Goal: Task Accomplishment & Management: Complete application form

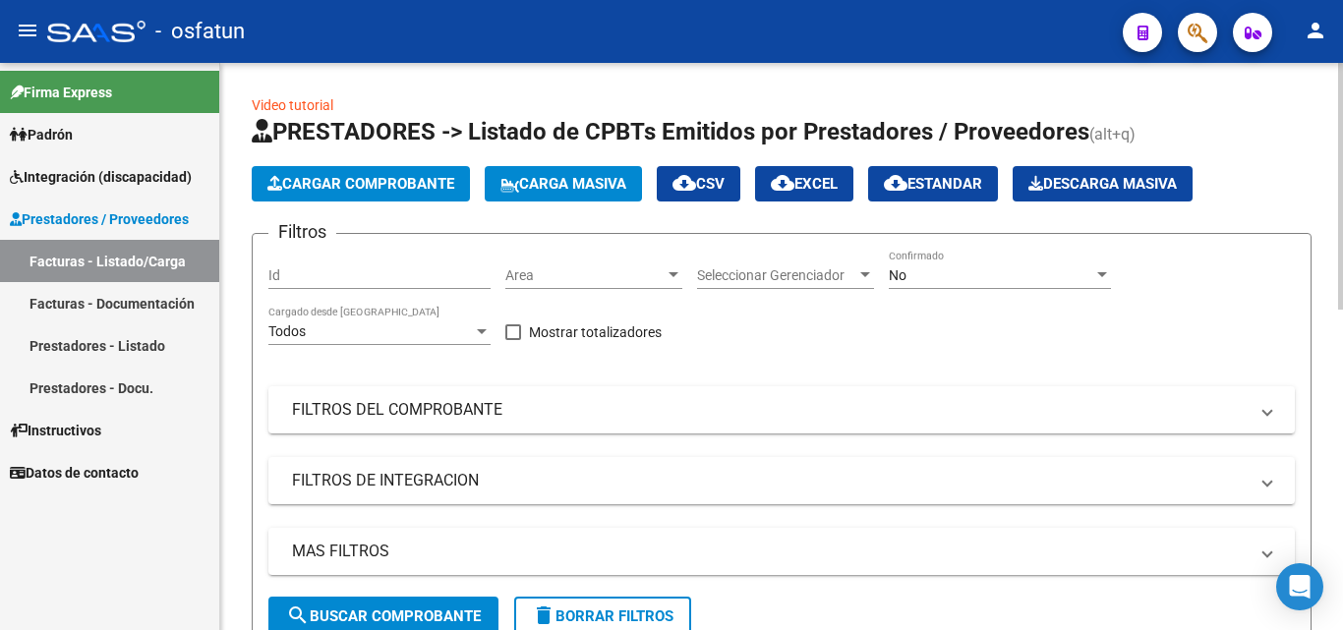
click at [734, 269] on span "Seleccionar Gerenciador" at bounding box center [776, 275] width 159 height 17
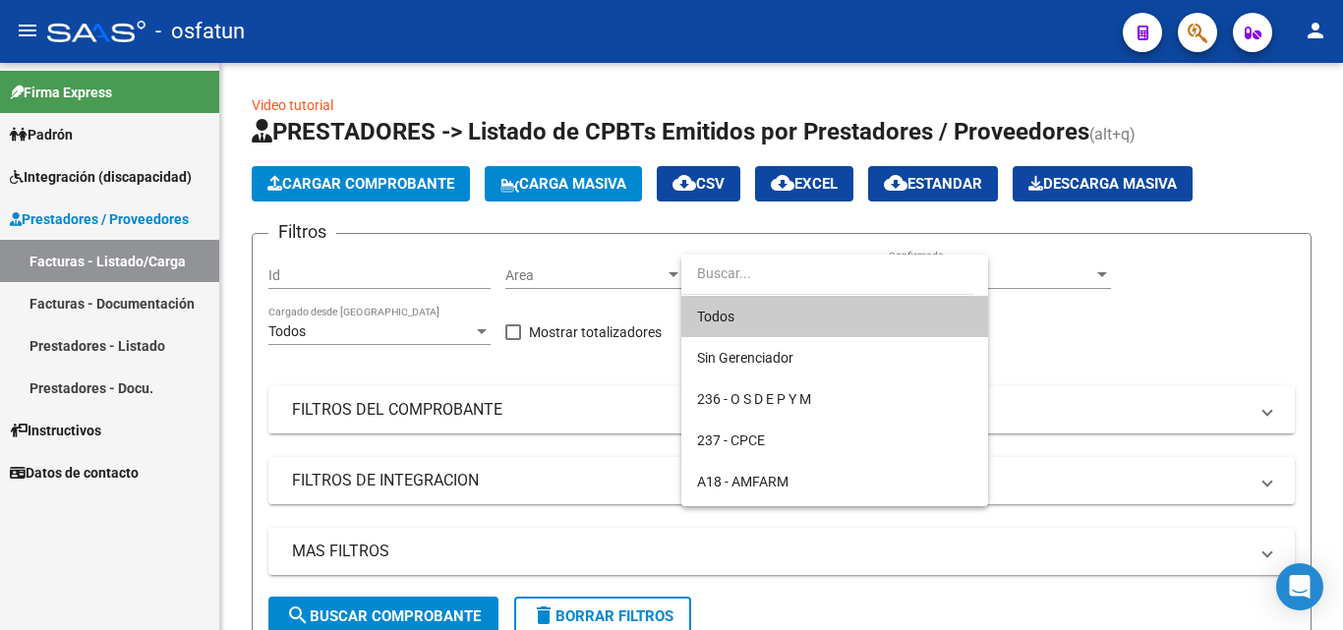
drag, startPoint x: 755, startPoint y: 314, endPoint x: 775, endPoint y: 311, distance: 21.0
click at [758, 314] on span "Todos" at bounding box center [834, 316] width 275 height 41
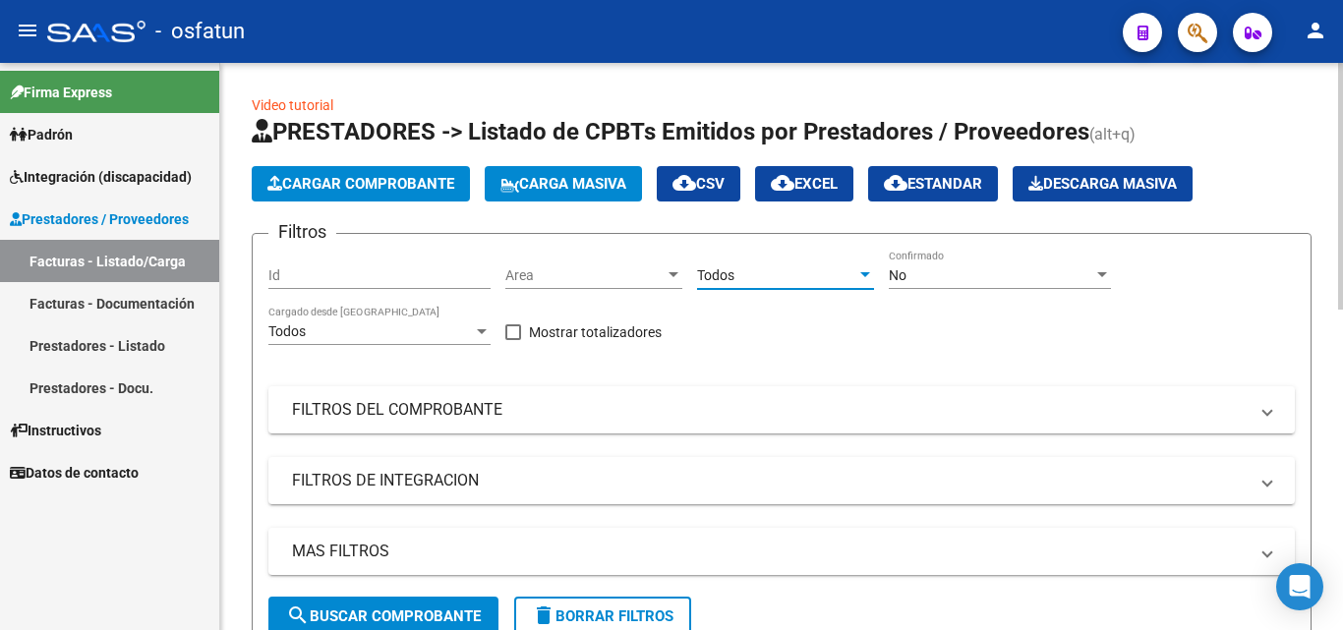
click at [1019, 282] on div "No" at bounding box center [990, 275] width 204 height 17
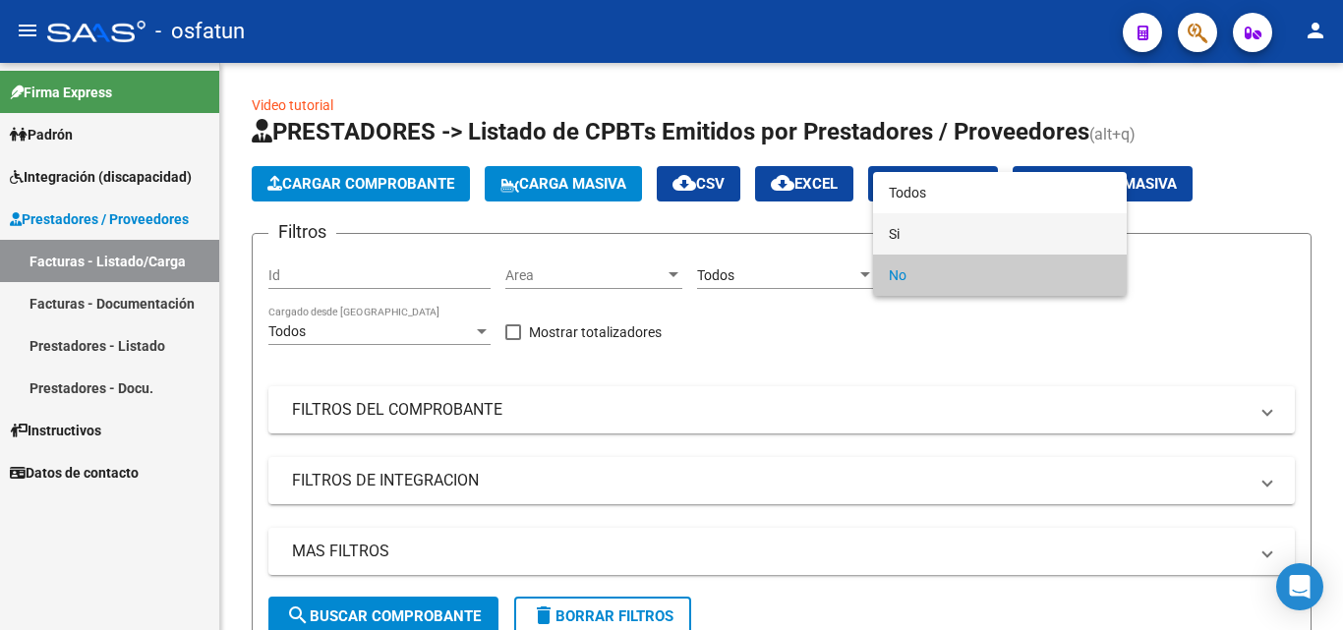
click at [935, 232] on span "Si" at bounding box center [999, 233] width 222 height 41
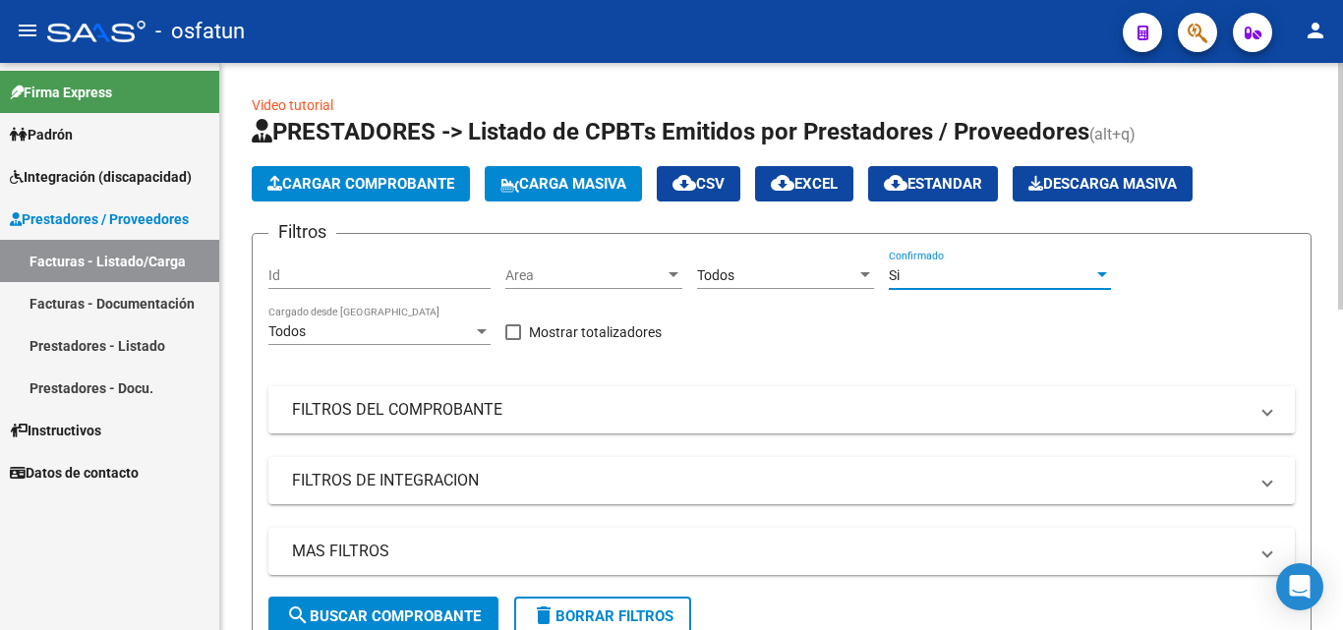
click at [375, 422] on mat-expansion-panel-header "FILTROS DEL COMPROBANTE" at bounding box center [781, 409] width 1026 height 47
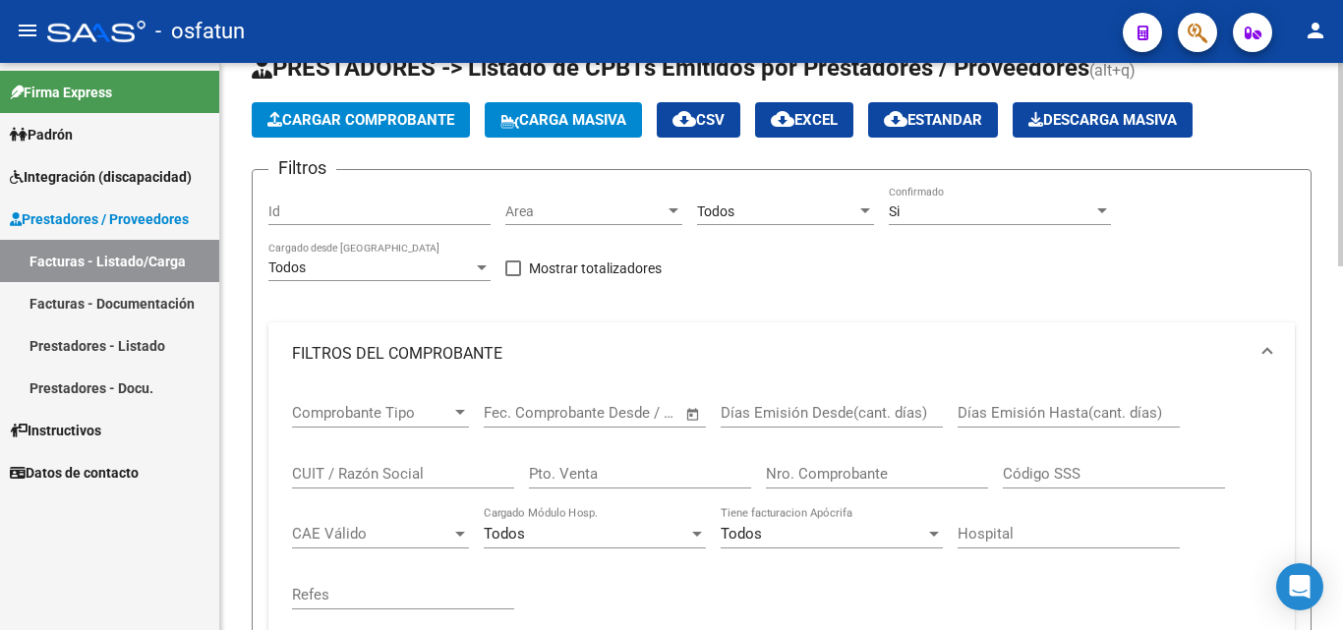
scroll to position [98, 0]
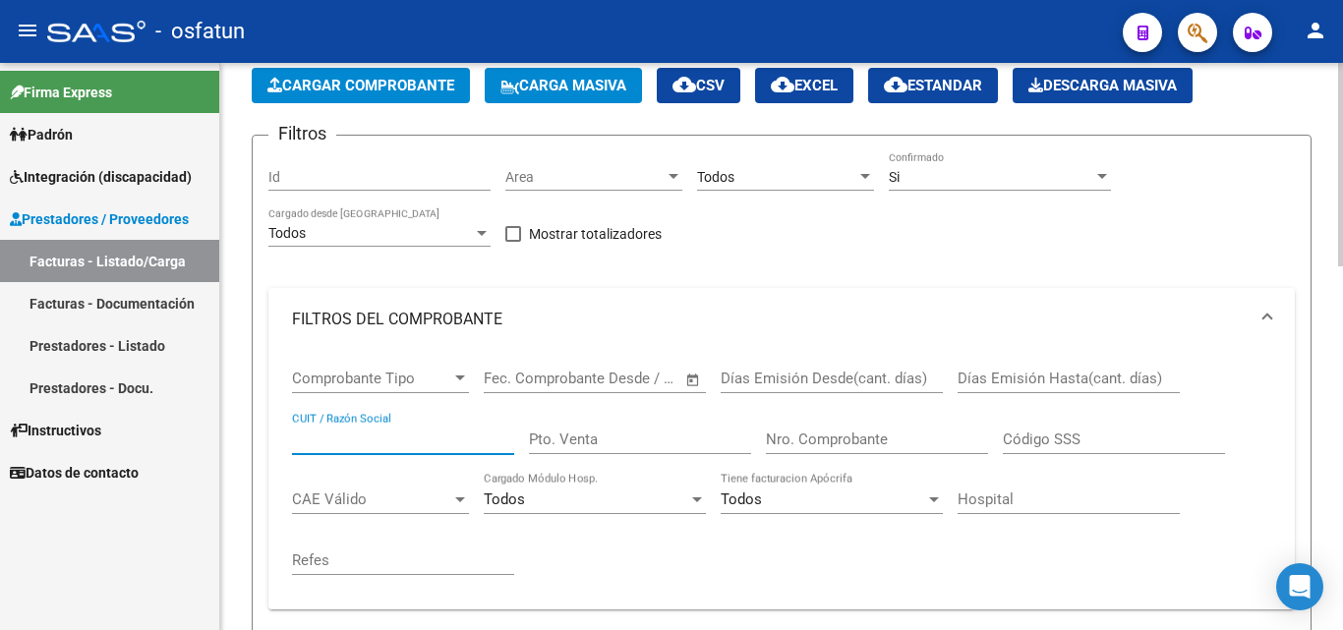
click at [416, 439] on input "CUIT / Razón Social" at bounding box center [403, 439] width 222 height 18
paste input "27256669167"
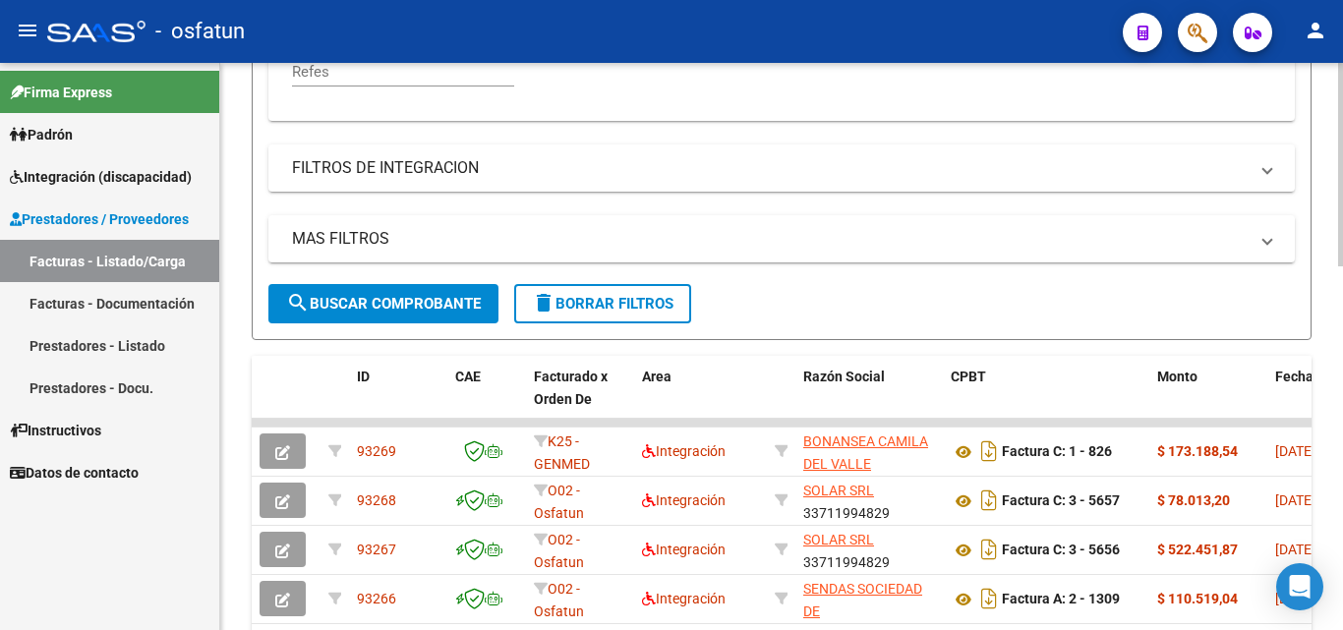
scroll to position [590, 0]
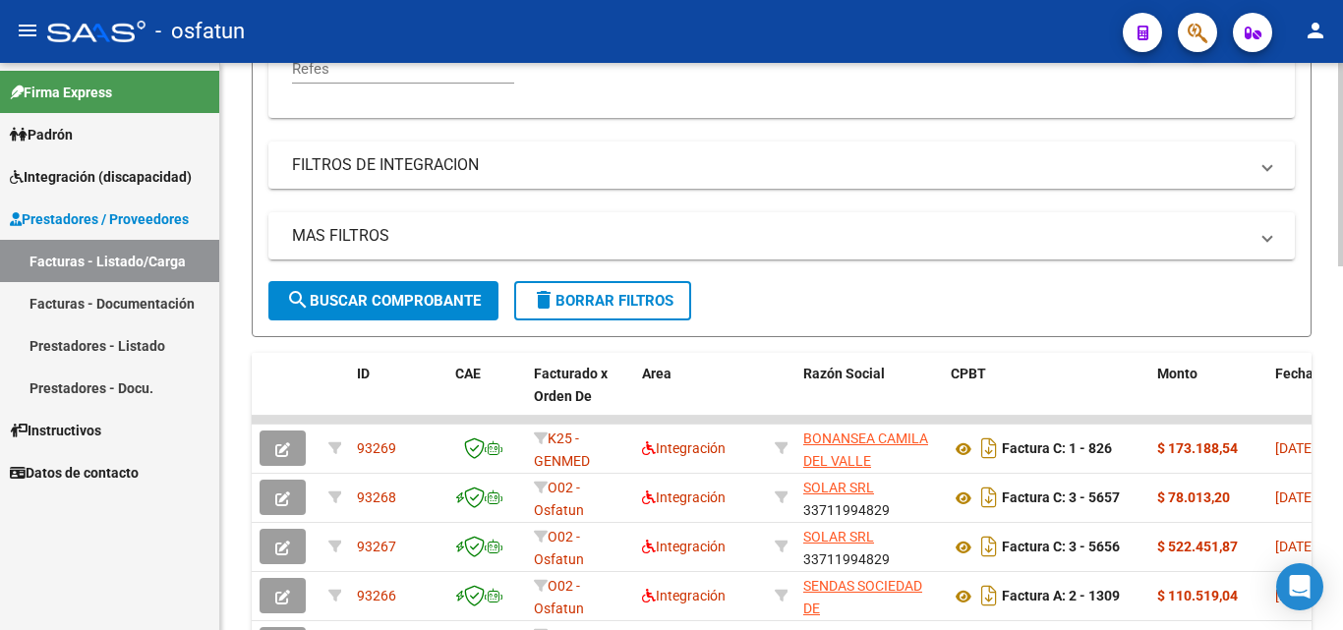
type input "27256669167"
drag, startPoint x: 429, startPoint y: 295, endPoint x: 441, endPoint y: 279, distance: 19.7
click at [434, 289] on button "search Buscar Comprobante" at bounding box center [383, 300] width 230 height 39
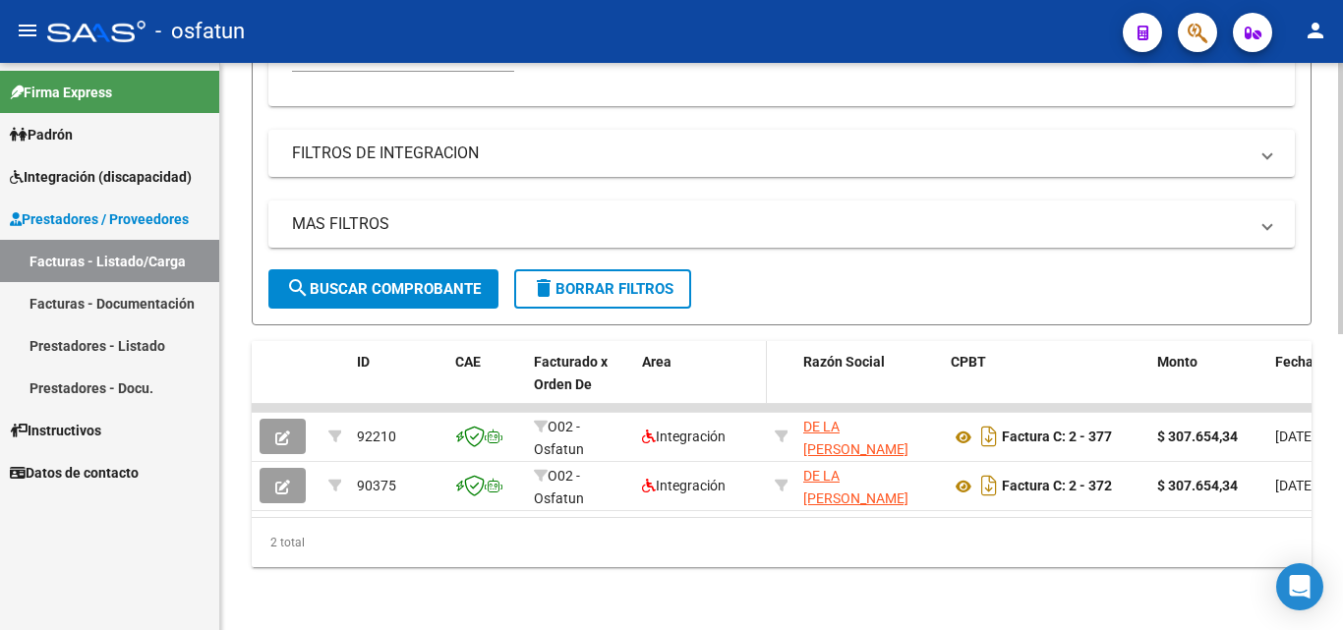
scroll to position [617, 0]
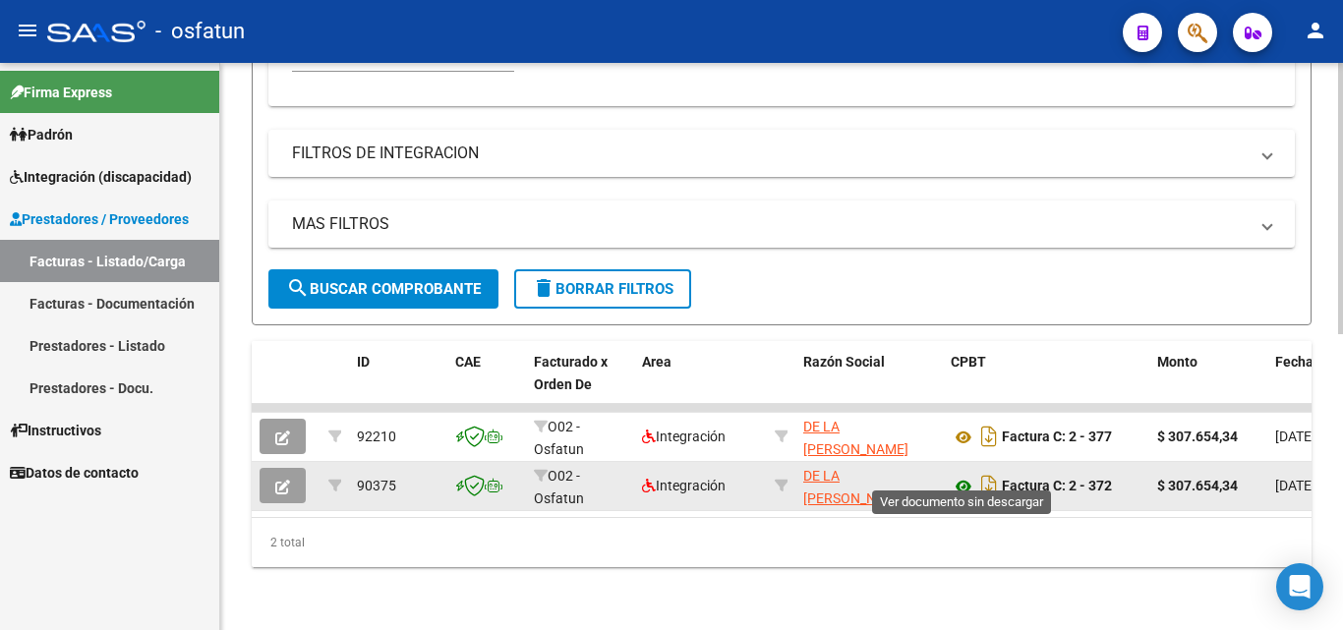
click at [967, 476] on icon at bounding box center [963, 487] width 26 height 24
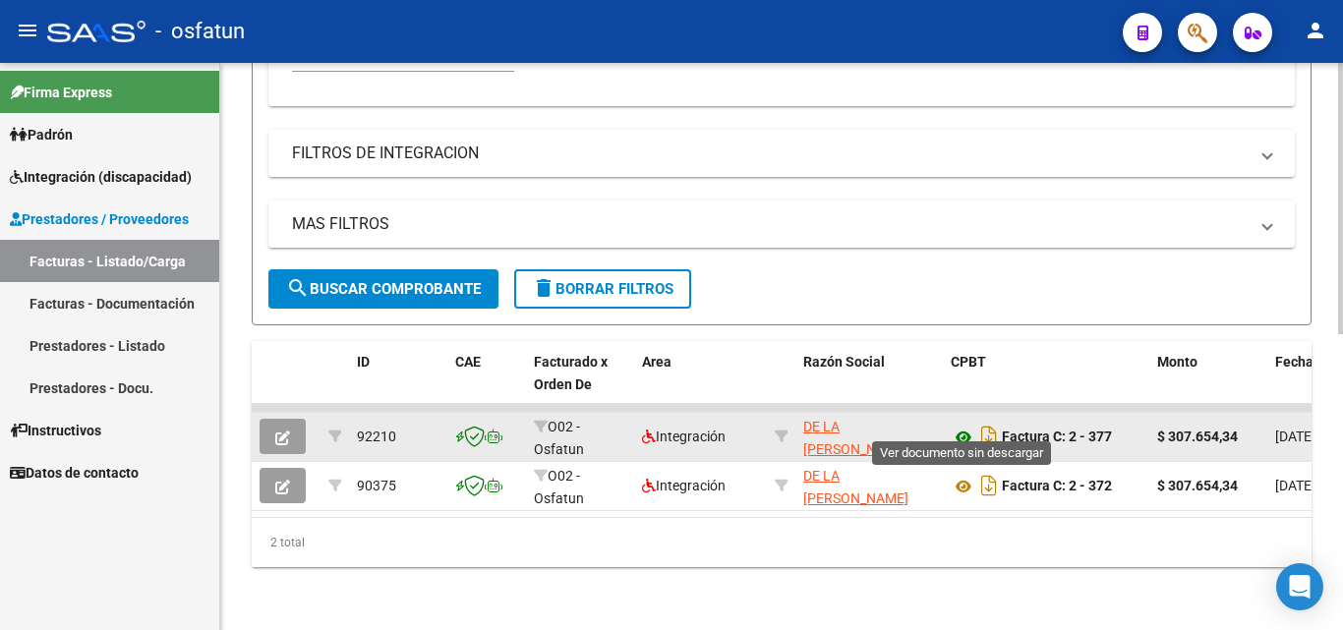
click at [963, 426] on icon at bounding box center [963, 438] width 26 height 24
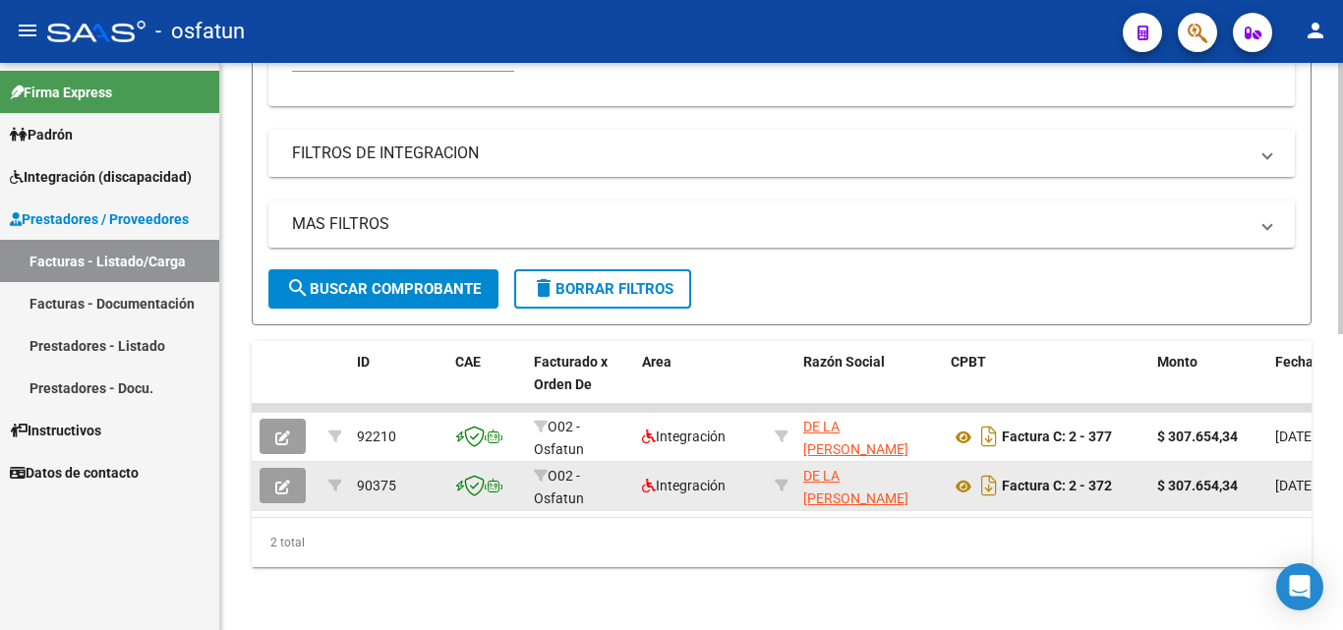
click at [292, 468] on button "button" at bounding box center [282, 485] width 46 height 35
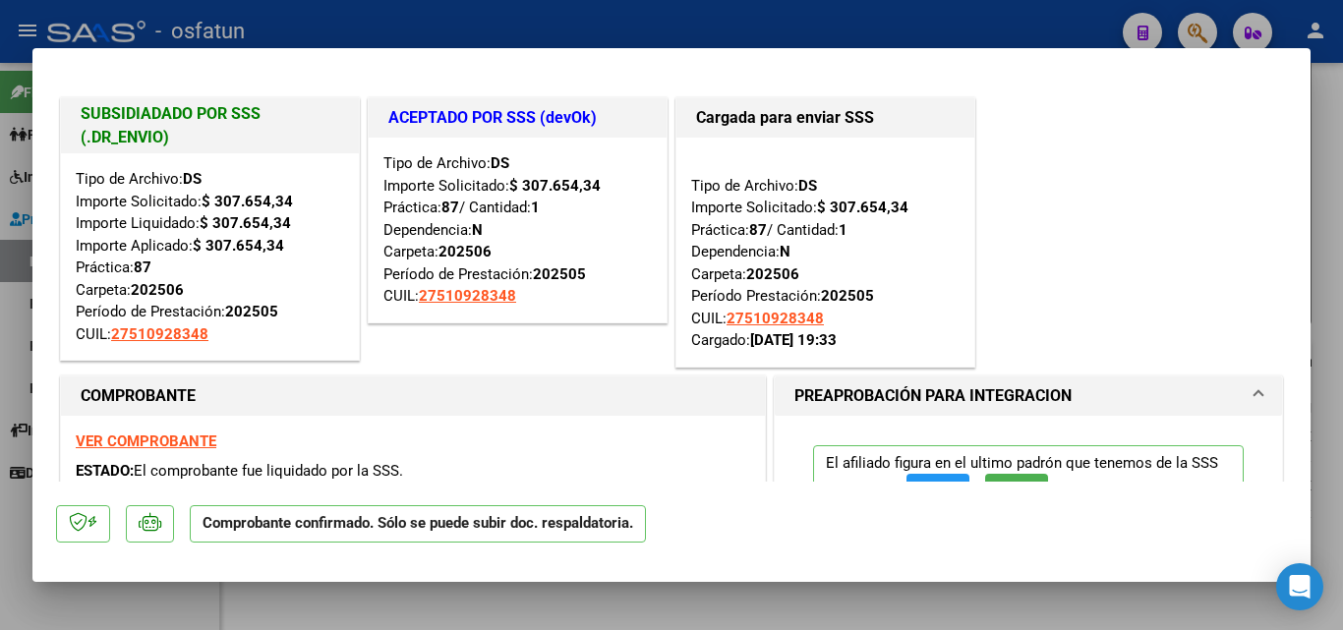
click at [1338, 220] on div at bounding box center [671, 315] width 1343 height 630
type input "$ 0,00"
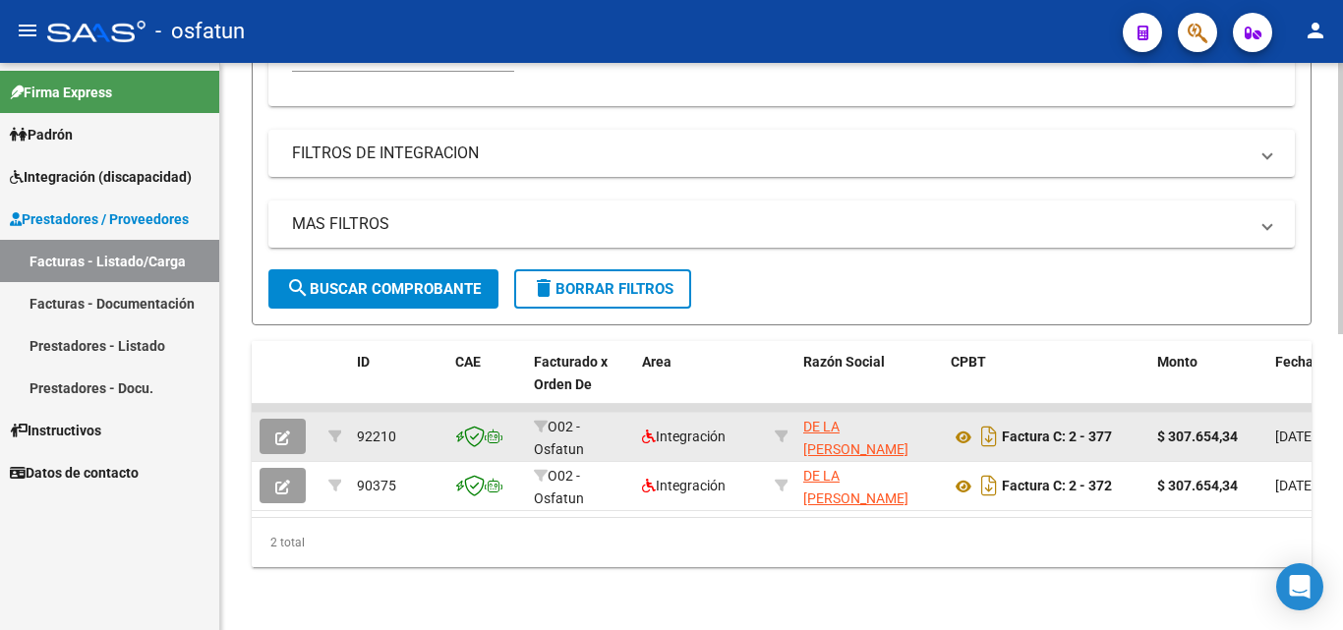
click at [264, 425] on button "button" at bounding box center [282, 436] width 46 height 35
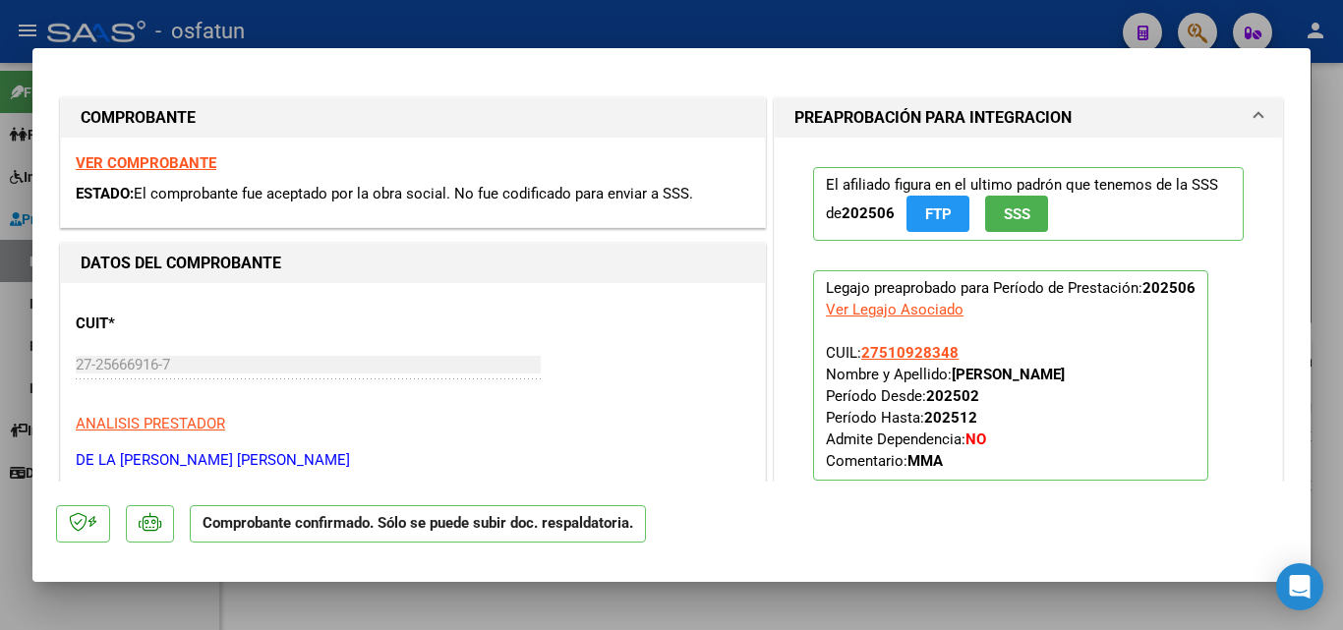
click at [1331, 202] on div at bounding box center [671, 315] width 1343 height 630
type input "$ 0,00"
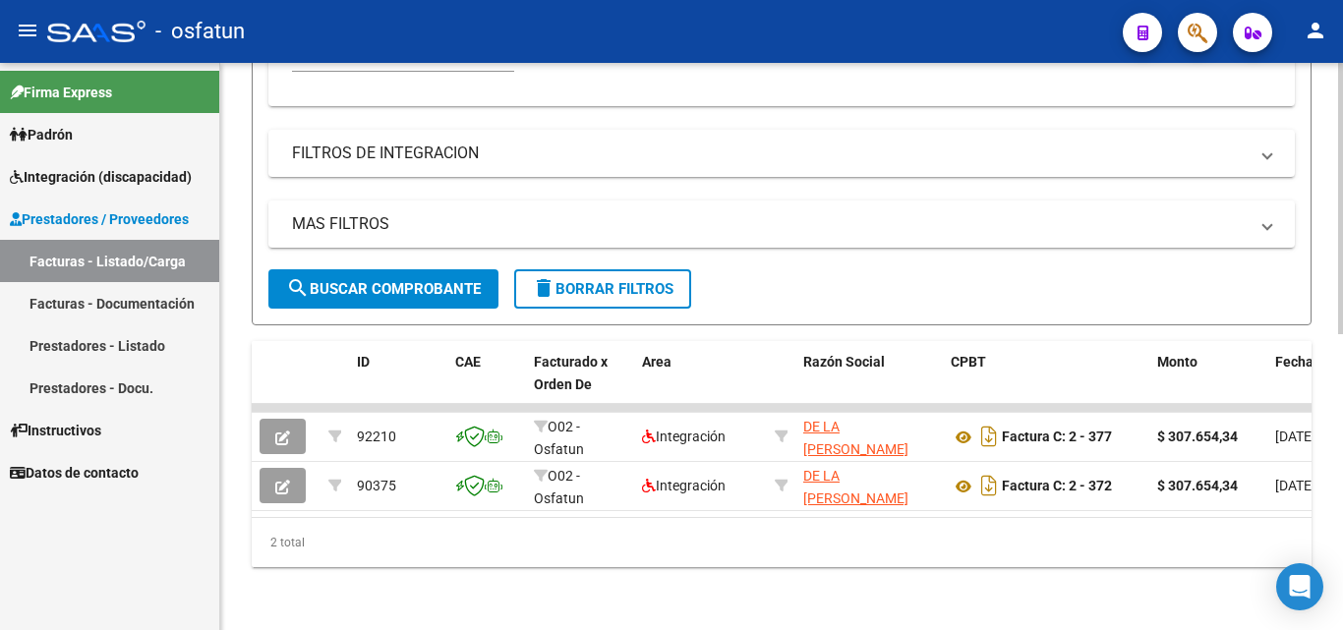
click at [772, 619] on div "Video tutorial PRESTADORES -> Listado de CPBTs Emitidos por Prestadores / Prove…" at bounding box center [781, 45] width 1122 height 1169
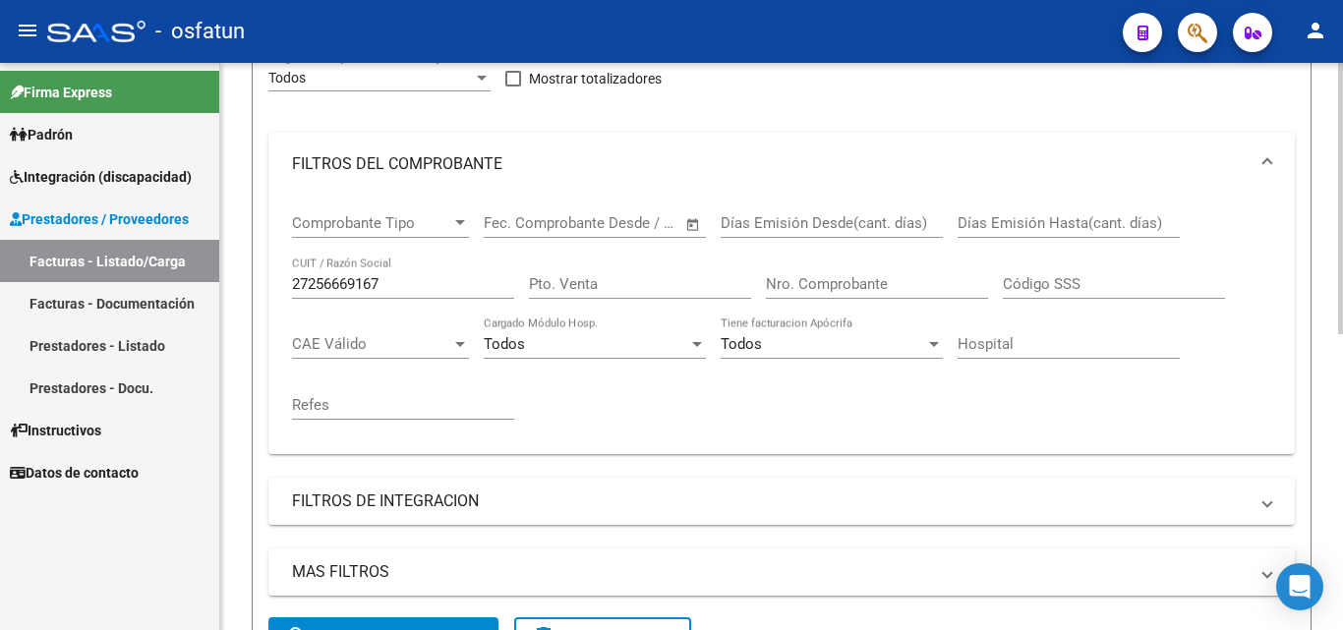
scroll to position [224, 0]
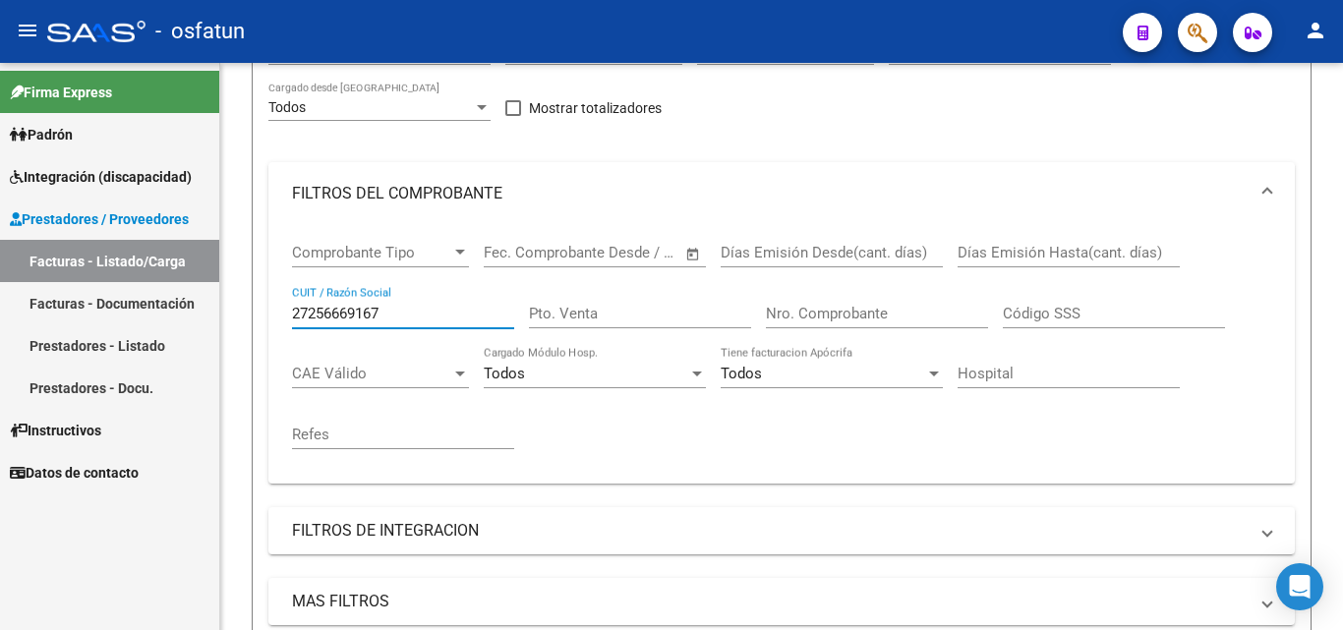
drag, startPoint x: 434, startPoint y: 315, endPoint x: 88, endPoint y: 302, distance: 346.2
click at [95, 302] on mat-sidenav-container "Firma Express [PERSON_NAME] Análisis Afiliado Integración (discapacidad) Estado…" at bounding box center [671, 346] width 1343 height 567
paste input "2736420878-8"
click at [379, 311] on input "2736420878-8" at bounding box center [403, 314] width 222 height 18
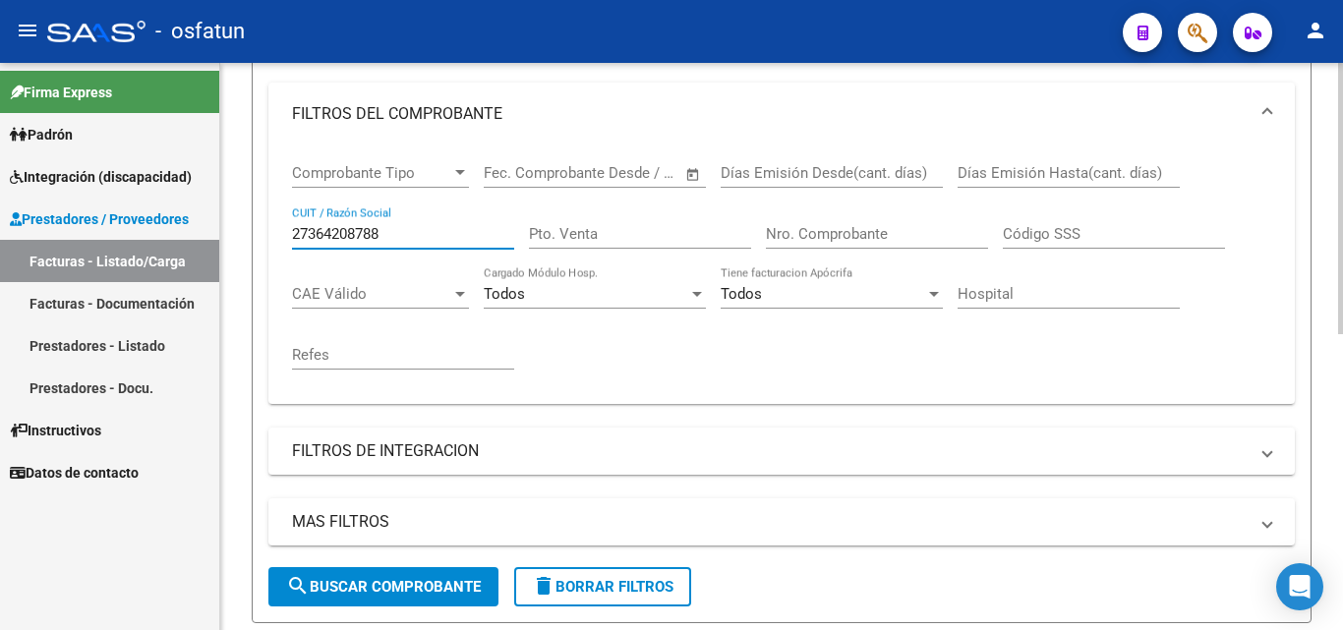
scroll to position [421, 0]
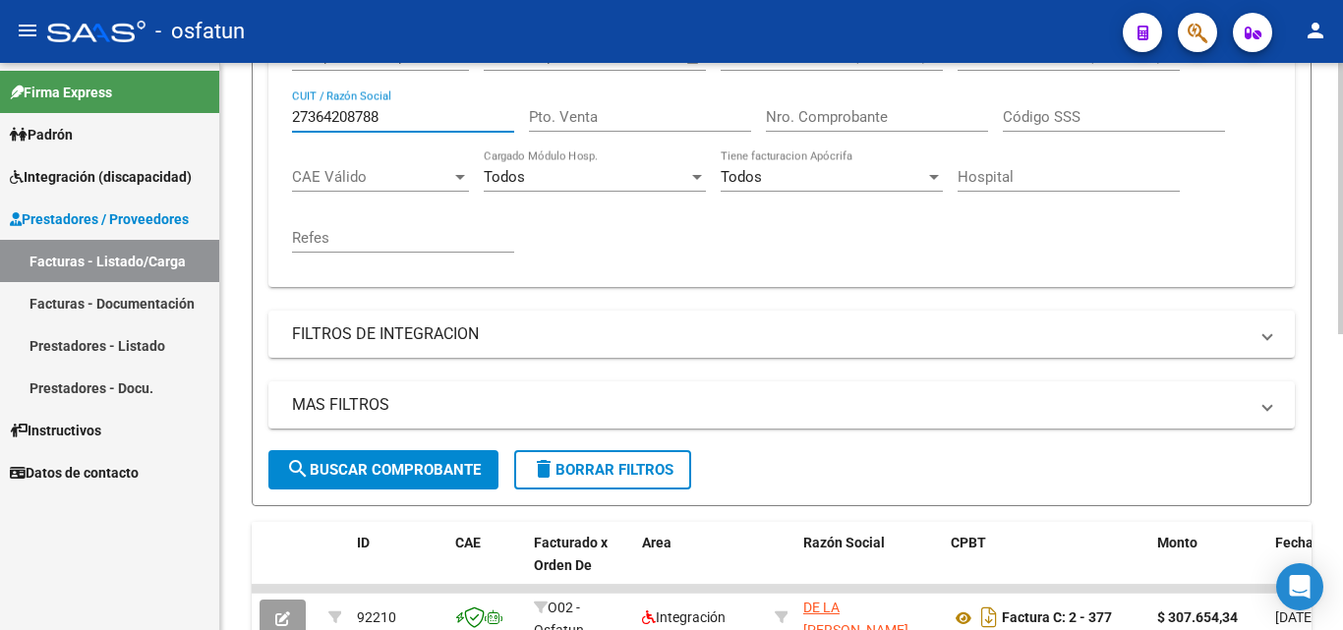
type input "27364208788"
click at [372, 471] on span "search Buscar Comprobante" at bounding box center [383, 470] width 195 height 18
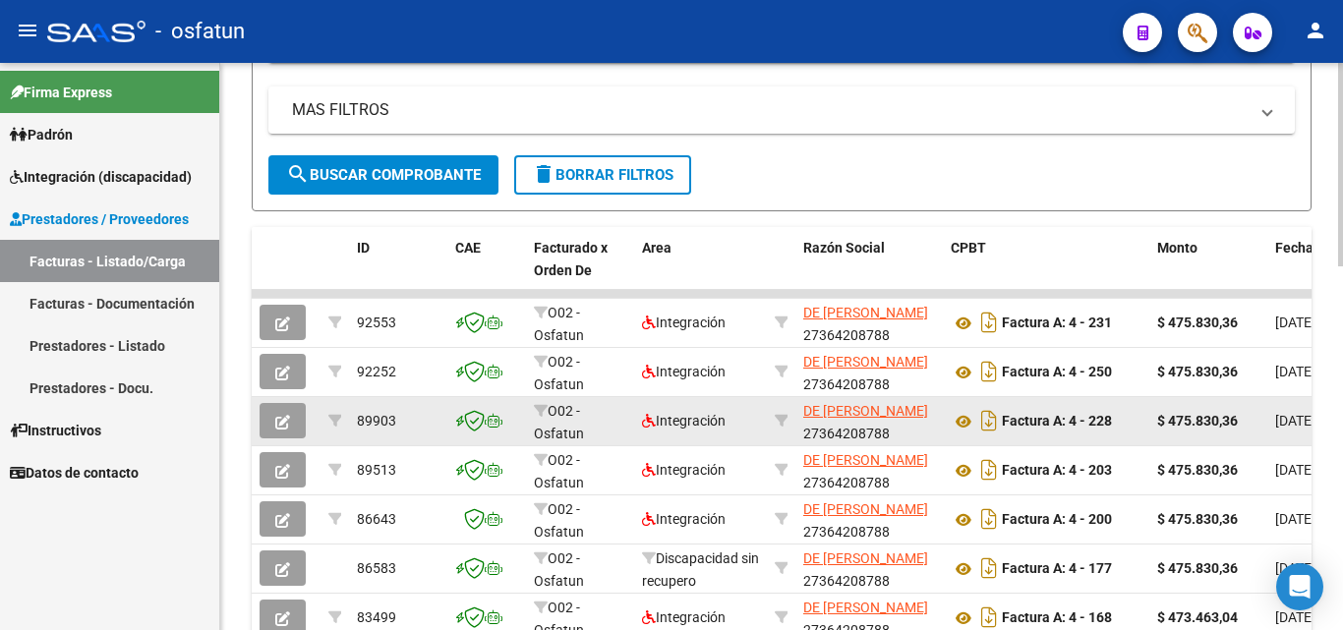
scroll to position [814, 0]
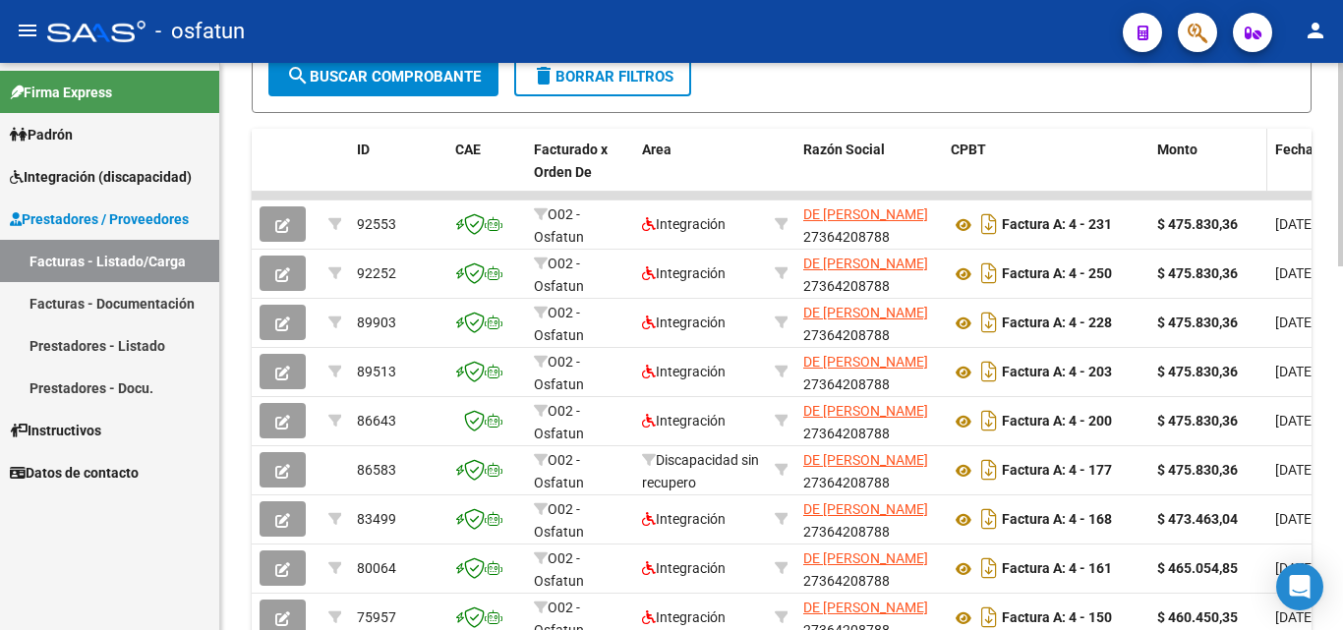
click at [1166, 155] on span "Monto" at bounding box center [1177, 150] width 40 height 16
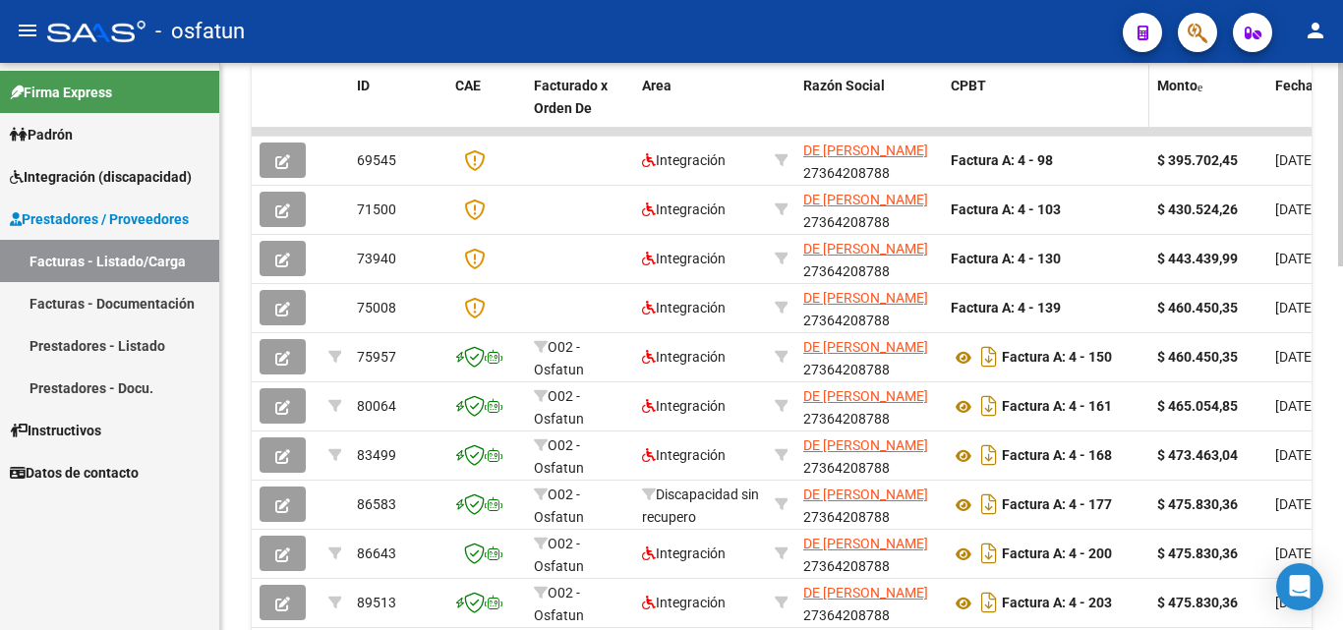
scroll to position [1010, 0]
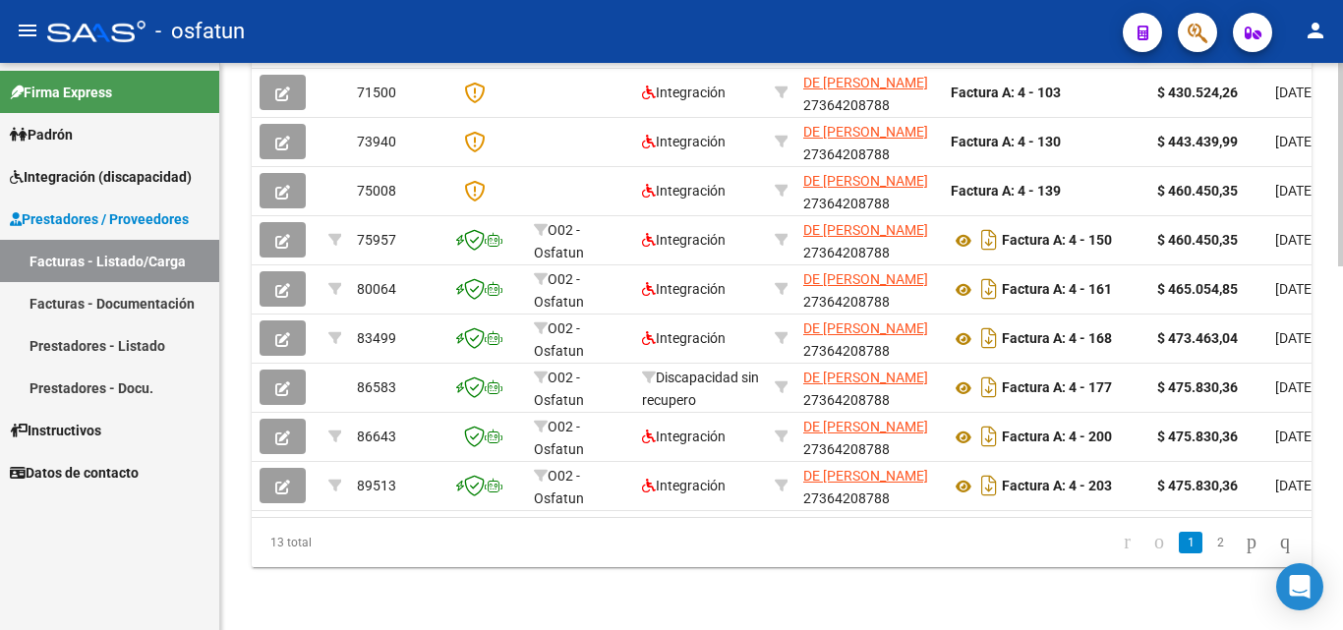
click at [1151, 544] on icon "go to previous page" at bounding box center [1159, 542] width 16 height 24
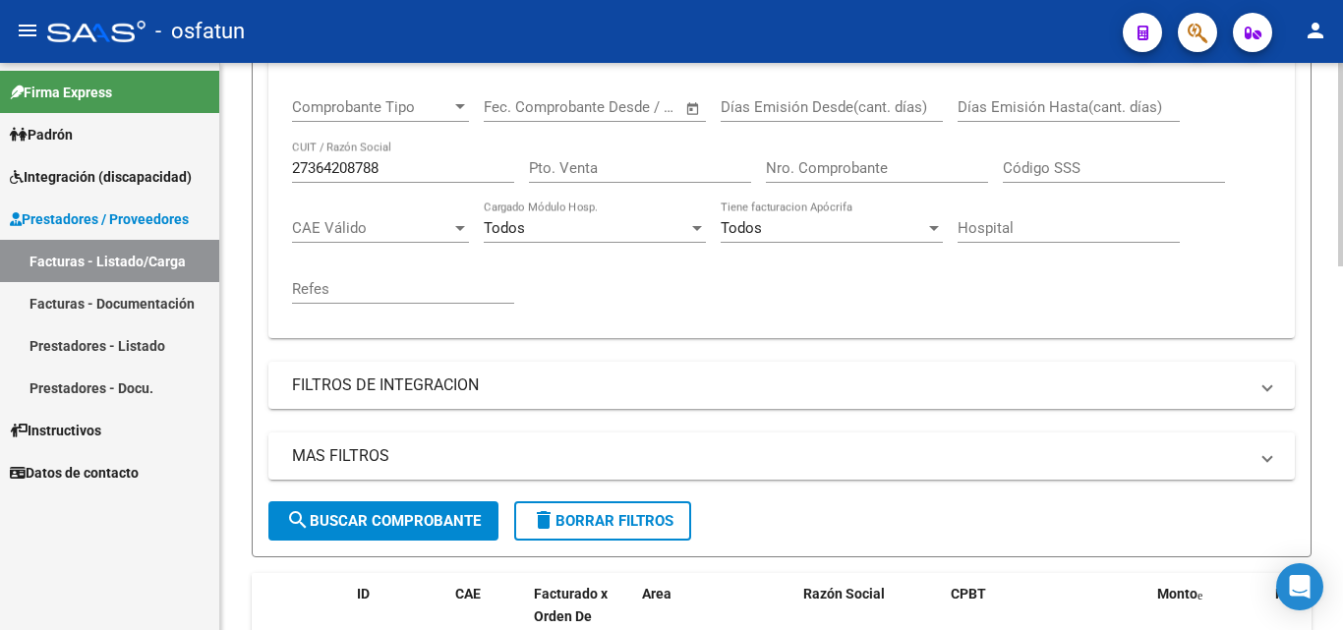
scroll to position [421, 0]
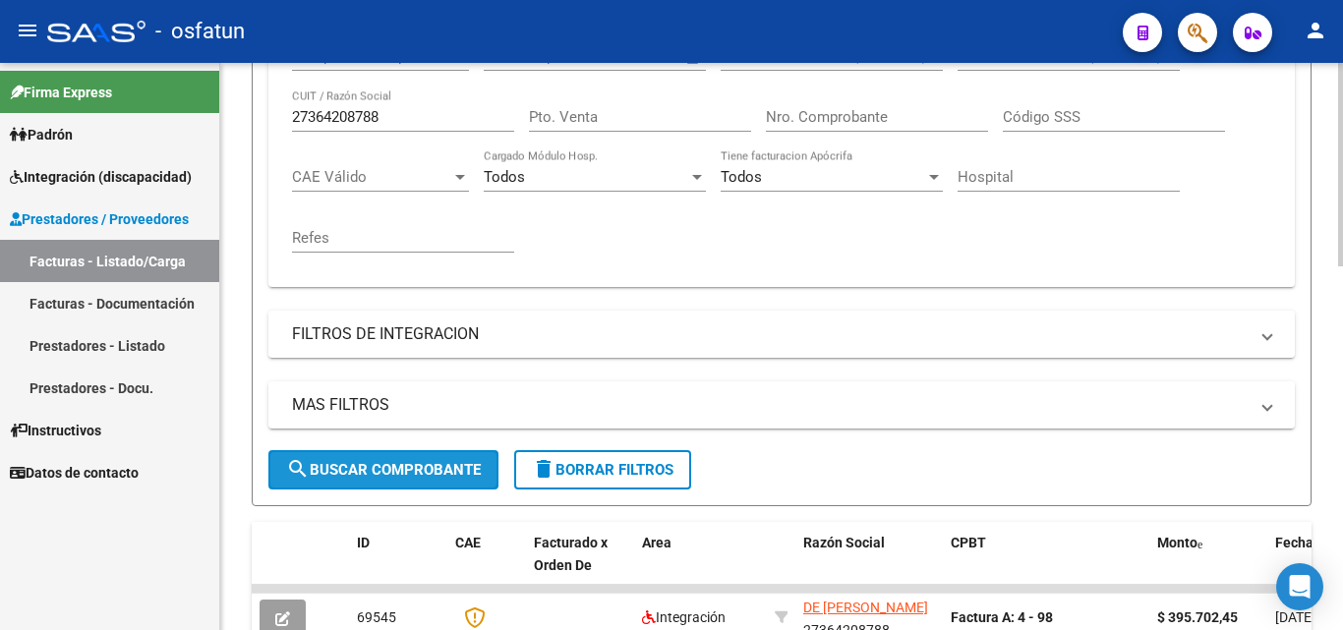
click at [420, 472] on span "search Buscar Comprobante" at bounding box center [383, 470] width 195 height 18
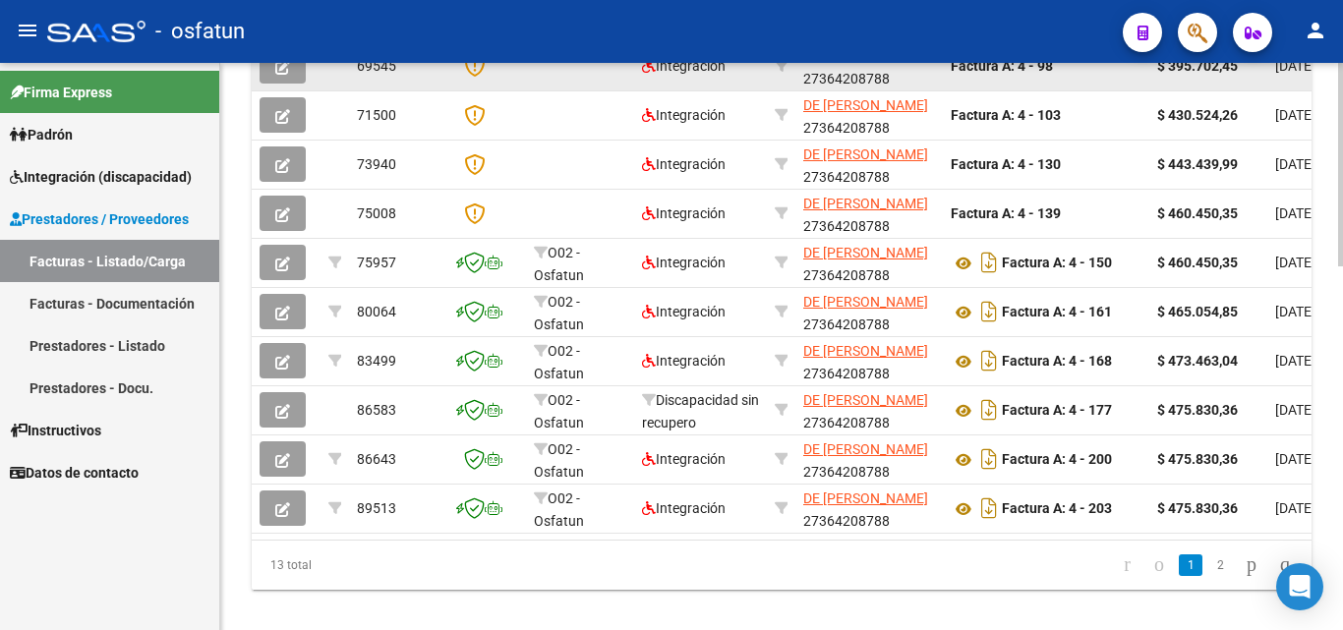
scroll to position [1010, 0]
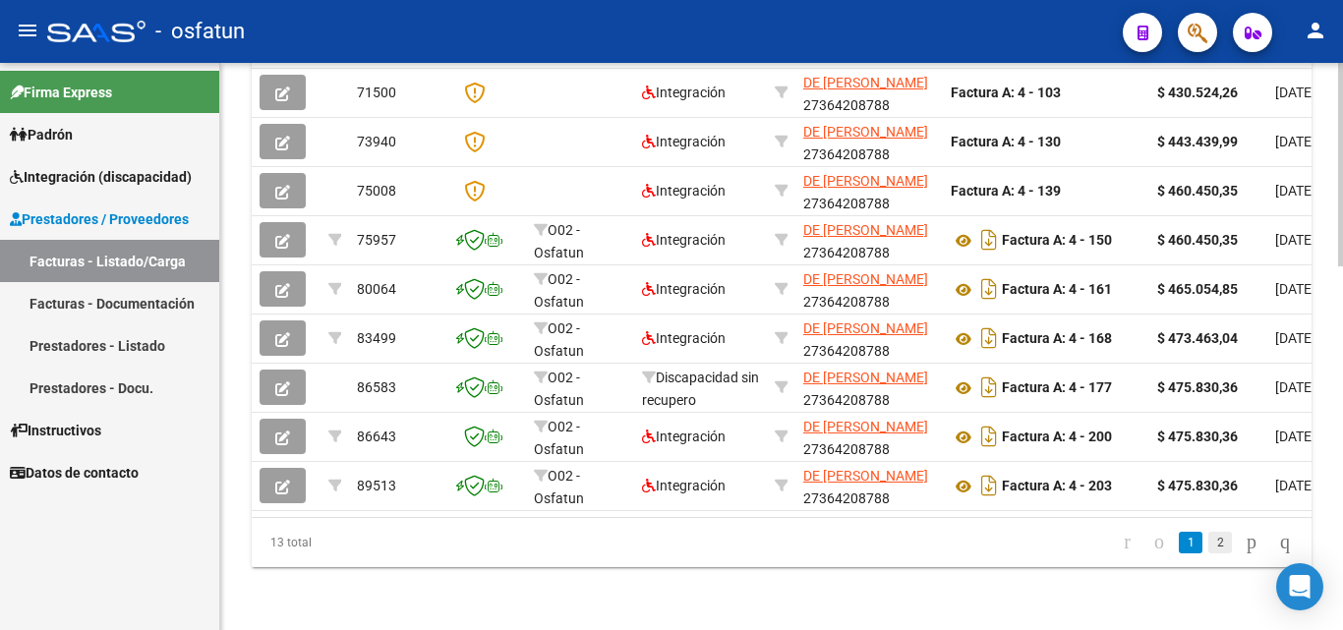
click at [1208, 541] on link "2" at bounding box center [1220, 543] width 24 height 22
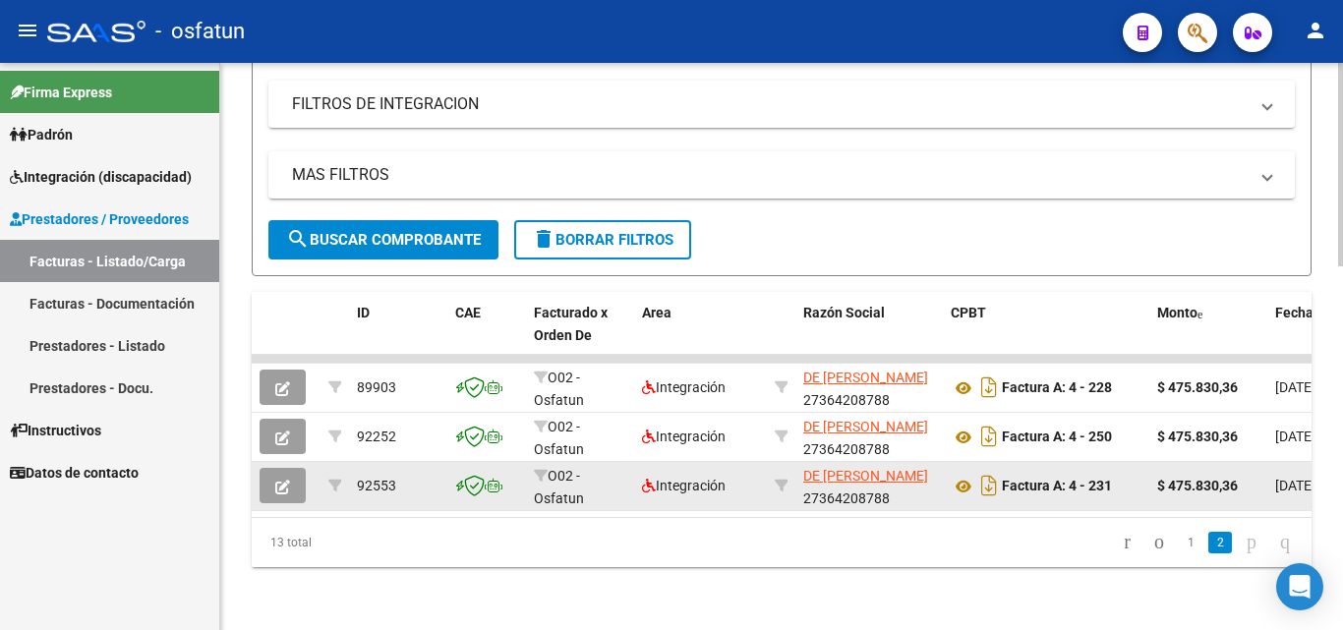
scroll to position [666, 0]
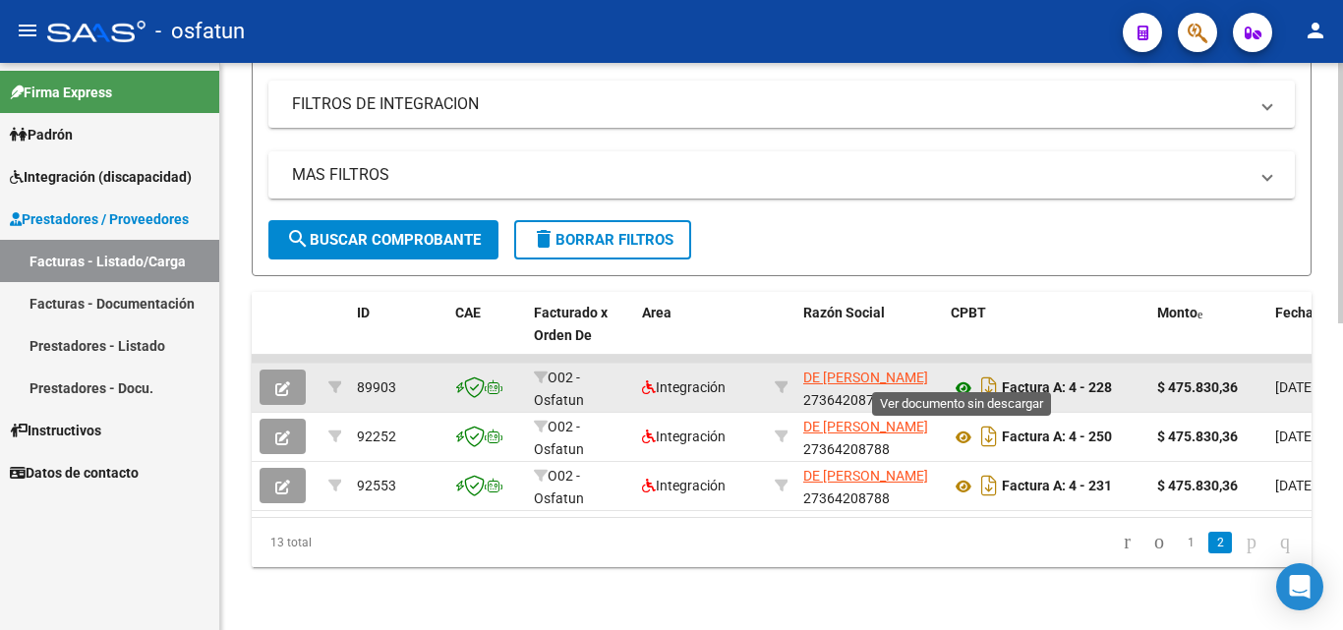
click at [962, 376] on icon at bounding box center [963, 388] width 26 height 24
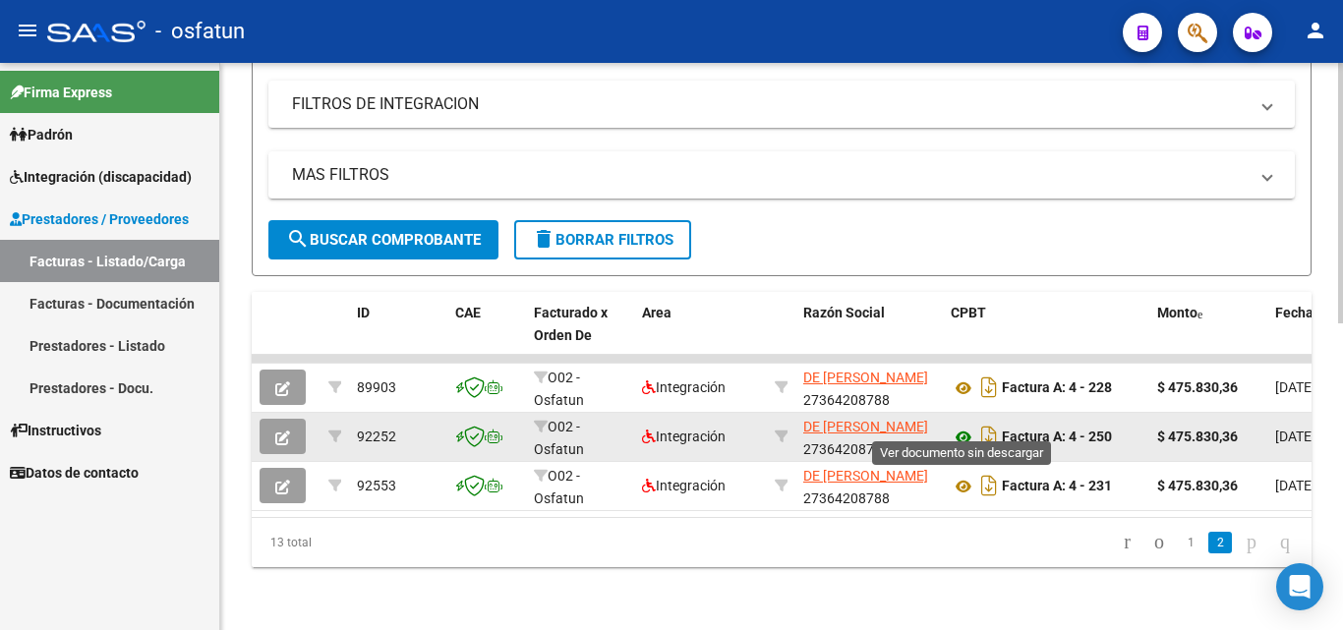
click at [961, 426] on icon at bounding box center [963, 438] width 26 height 24
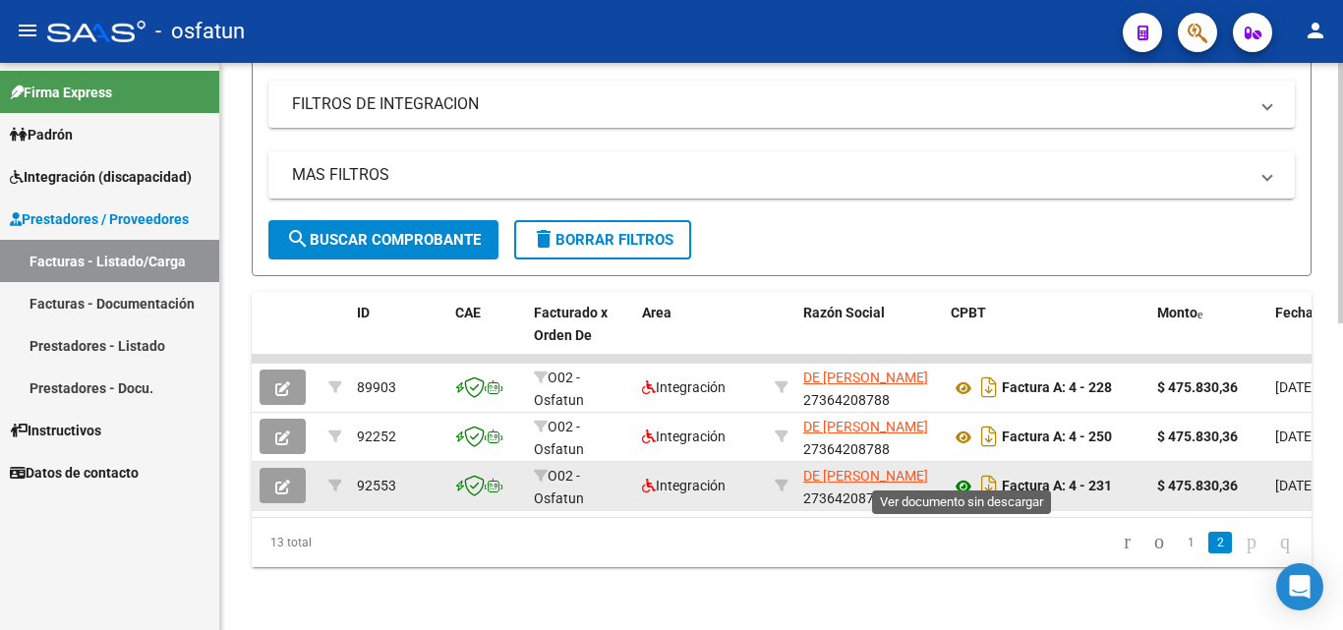
click at [969, 475] on icon at bounding box center [963, 487] width 26 height 24
click at [274, 468] on button "button" at bounding box center [282, 485] width 46 height 35
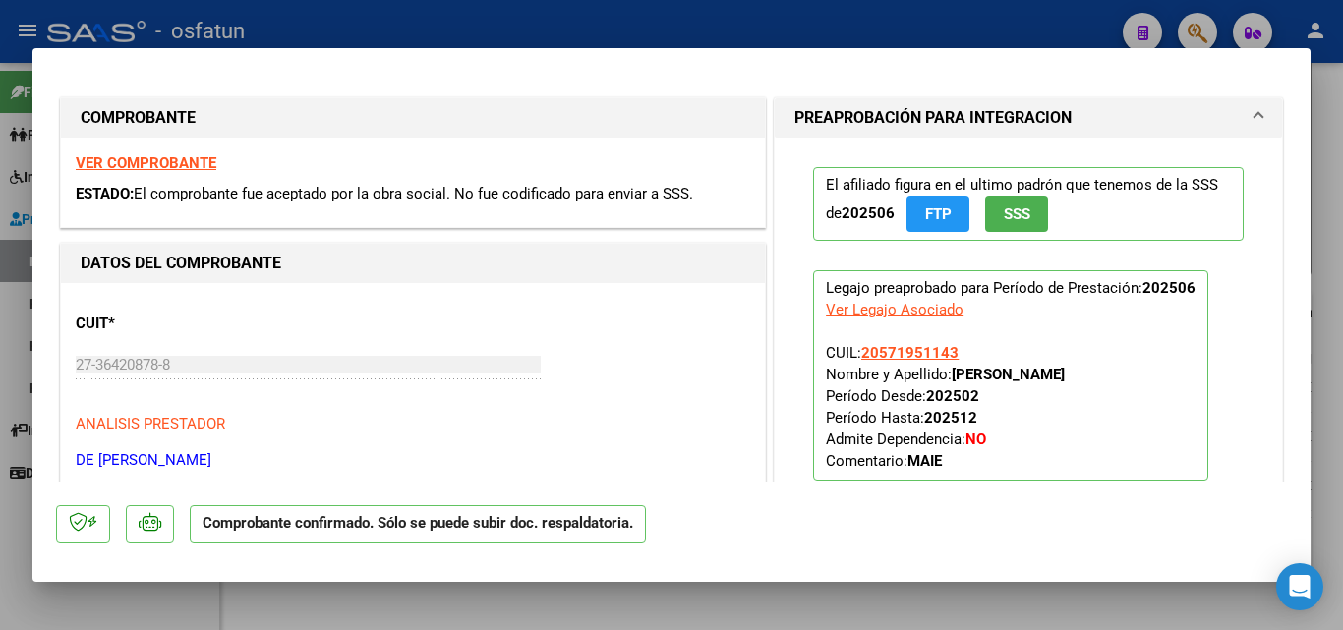
click at [1319, 70] on div at bounding box center [671, 315] width 1343 height 630
type input "$ 0,00"
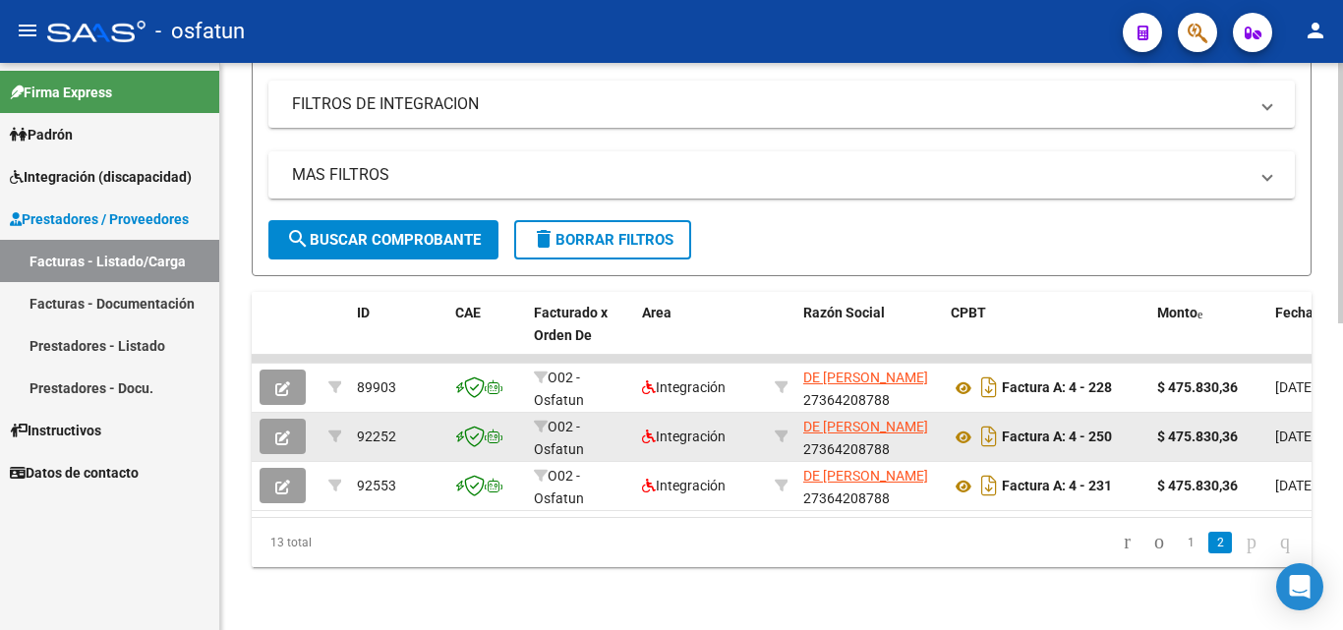
click at [291, 419] on button "button" at bounding box center [282, 436] width 46 height 35
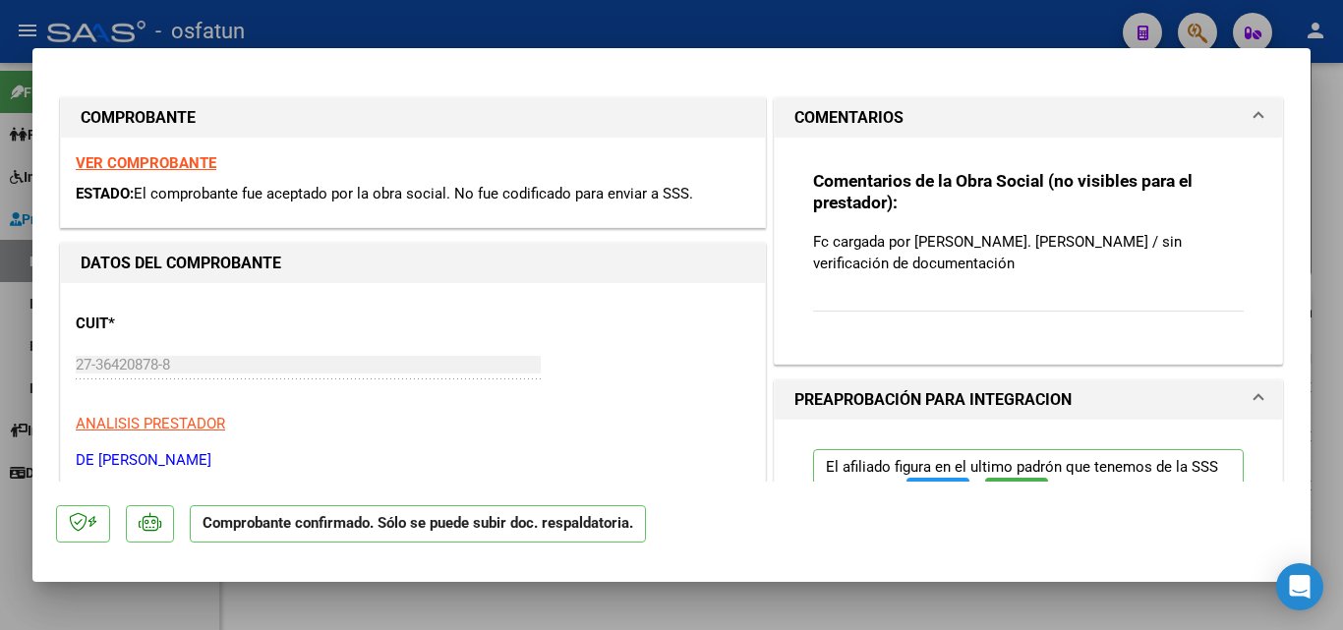
click at [1317, 200] on div at bounding box center [671, 315] width 1343 height 630
type input "$ 0,00"
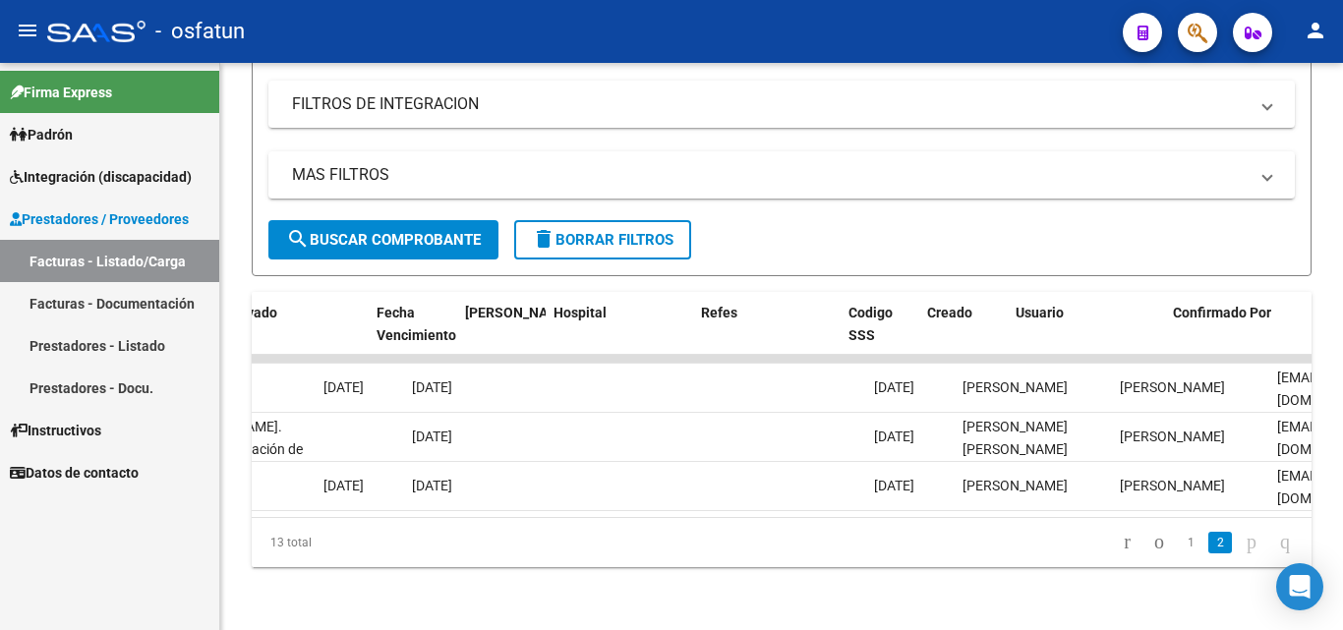
scroll to position [0, 3959]
